Goal: Transaction & Acquisition: Purchase product/service

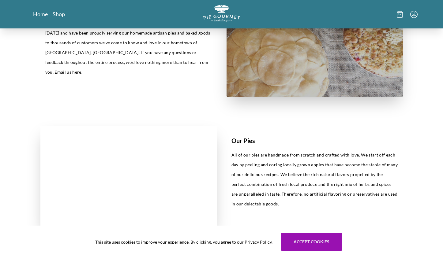
scroll to position [236, 0]
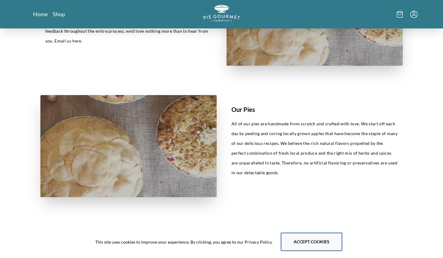
click at [293, 244] on button "Accept cookies" at bounding box center [311, 242] width 61 height 18
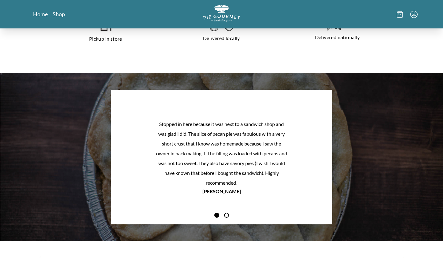
scroll to position [519, 0]
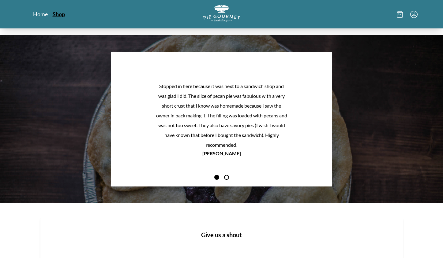
click at [63, 13] on link "Shop" at bounding box center [59, 13] width 12 height 7
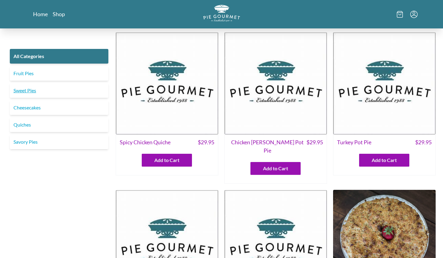
click at [37, 90] on link "Sweet Pies" at bounding box center [59, 90] width 99 height 15
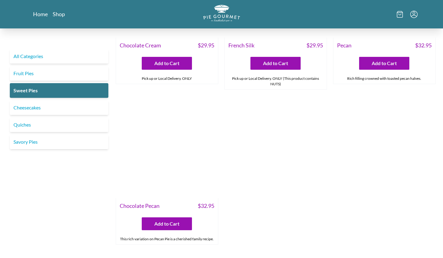
scroll to position [290, 0]
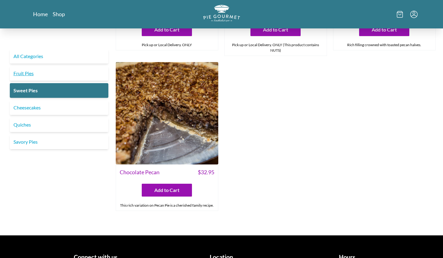
click at [74, 72] on link "Fruit Pies" at bounding box center [59, 73] width 99 height 15
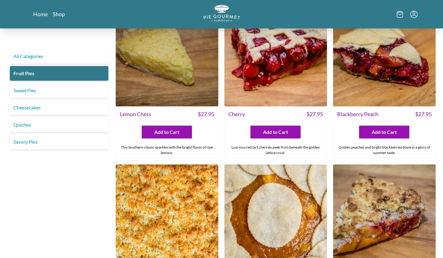
scroll to position [202, 0]
